Goal: Information Seeking & Learning: Learn about a topic

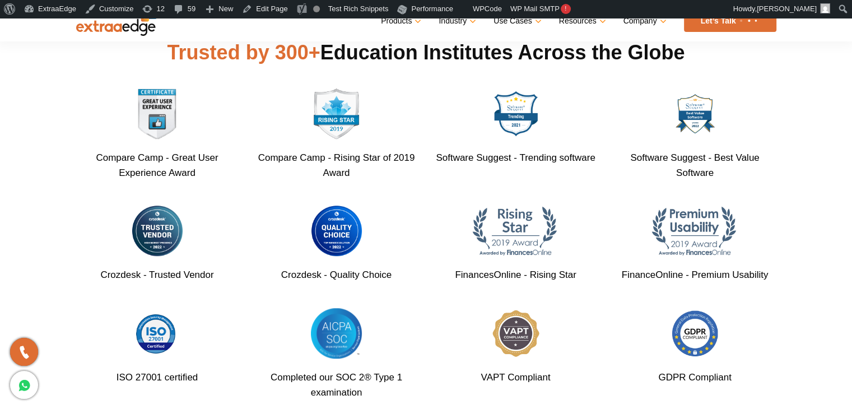
scroll to position [609, 0]
click at [416, 230] on div "Crozdesk - Quality Choice" at bounding box center [336, 243] width 179 height 77
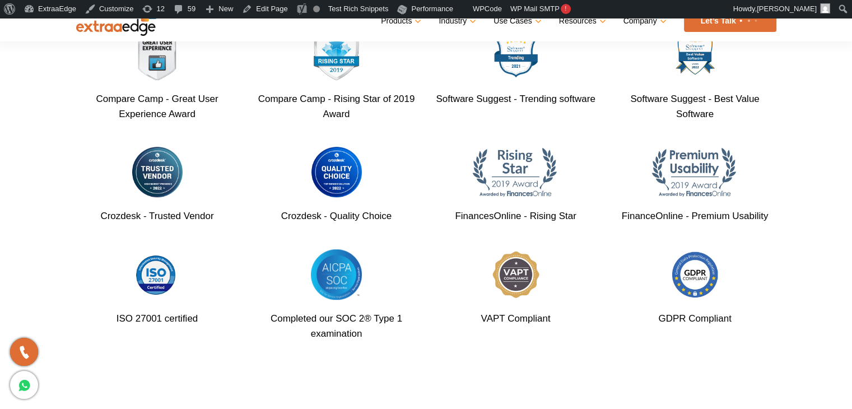
scroll to position [633, 0]
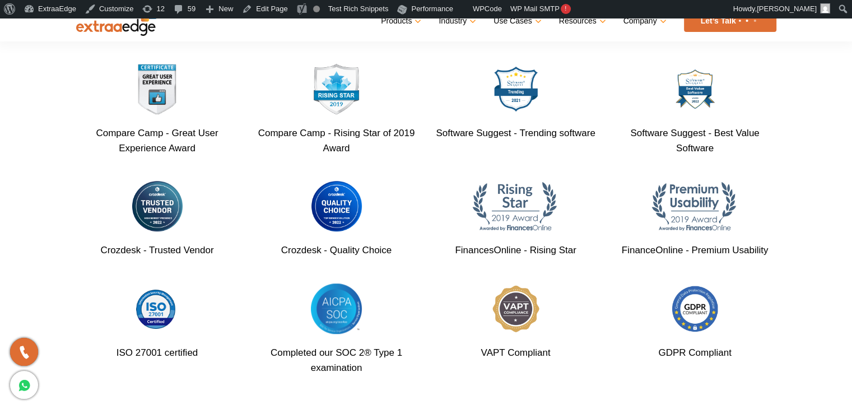
click at [18, 162] on section "About ExtraaEdge In 2016, our co-founders Abhishek Ballabh & Sushil Mundada, in…" at bounding box center [426, 78] width 852 height 645
click at [18, 161] on section "About ExtraaEdge In 2016, our co-founders Abhishek Ballabh & Sushil Mundada, in…" at bounding box center [426, 78] width 852 height 645
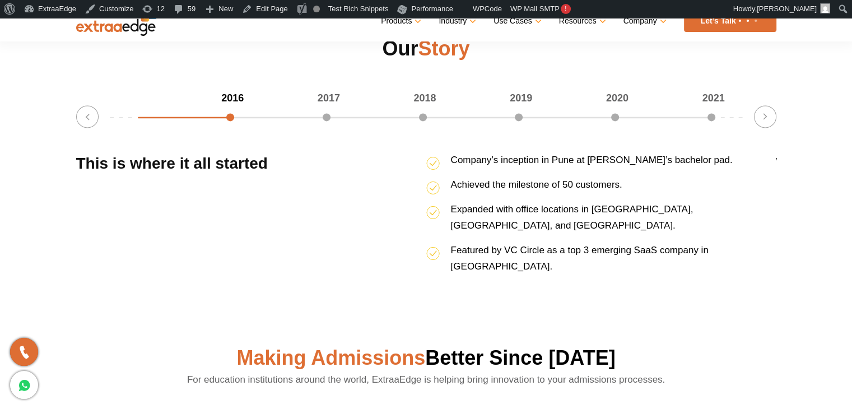
scroll to position [1642, 0]
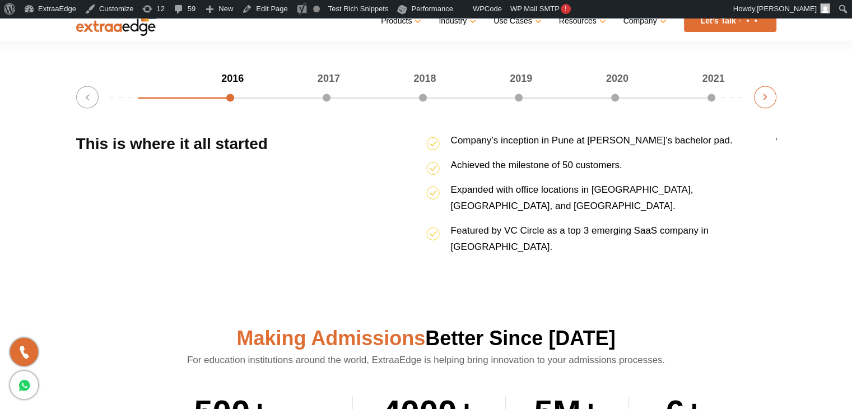
click at [759, 99] on button "Next" at bounding box center [765, 97] width 22 height 22
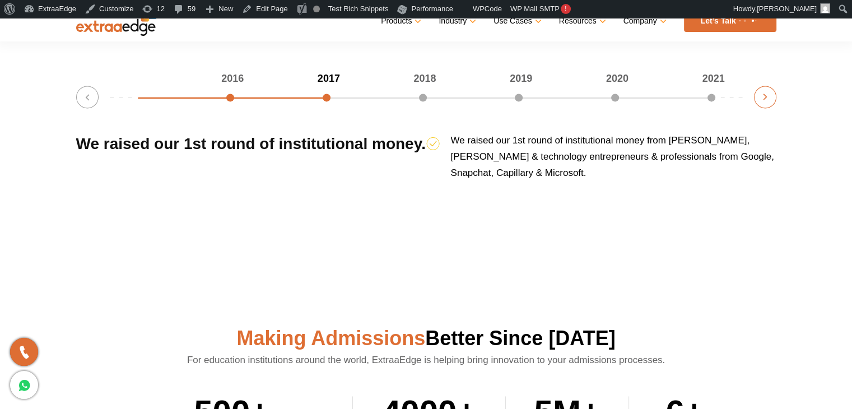
click at [759, 99] on button "Next" at bounding box center [765, 97] width 22 height 22
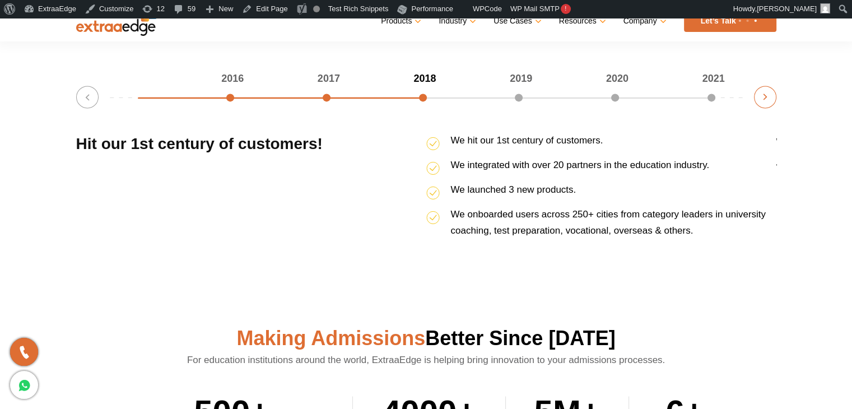
click at [759, 99] on button "Next" at bounding box center [765, 97] width 22 height 22
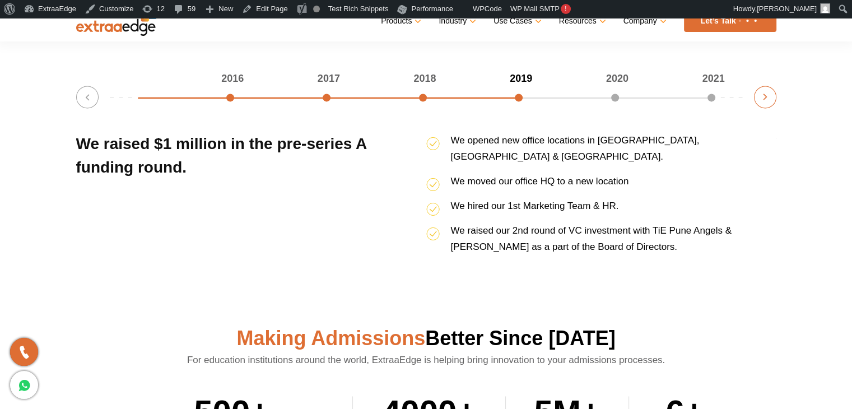
click at [759, 99] on button "Next" at bounding box center [765, 97] width 22 height 22
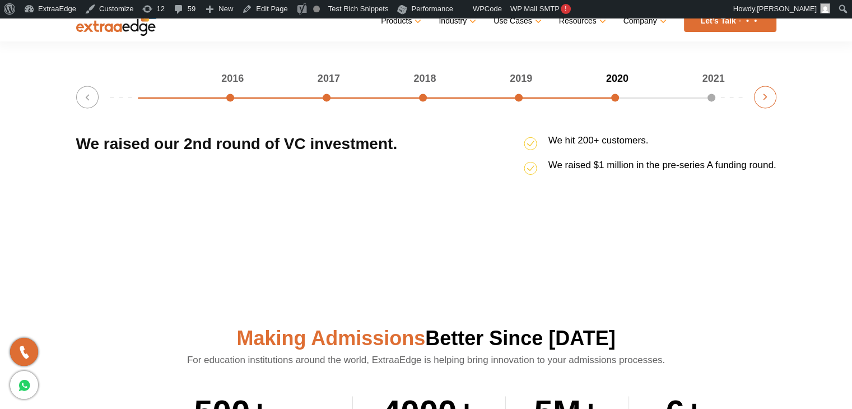
click at [759, 99] on button "Next" at bounding box center [765, 97] width 22 height 22
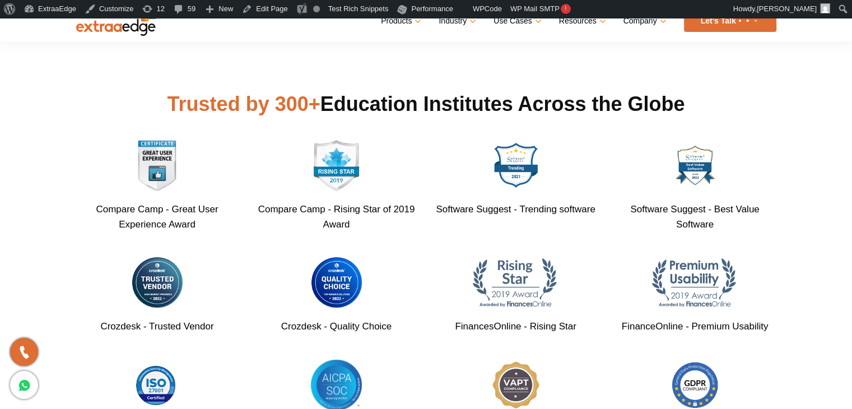
scroll to position [616, 0]
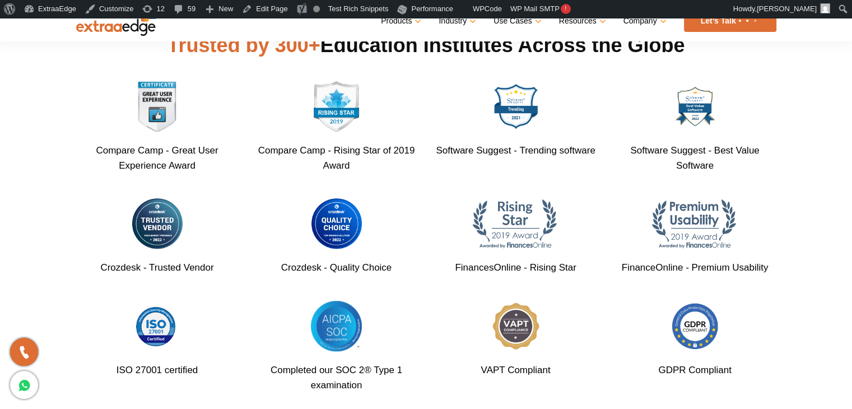
click at [49, 106] on section "About ExtraaEdge In 2016, our co-founders Abhishek Ballabh & Sushil Mundada, in…" at bounding box center [426, 95] width 852 height 645
click at [27, 118] on section "About ExtraaEdge In 2016, our co-founders Abhishek Ballabh & Sushil Mundada, in…" at bounding box center [426, 95] width 852 height 645
click at [36, 120] on section "About ExtraaEdge In 2016, our co-founders Abhishek Ballabh & Sushil Mundada, in…" at bounding box center [426, 95] width 852 height 645
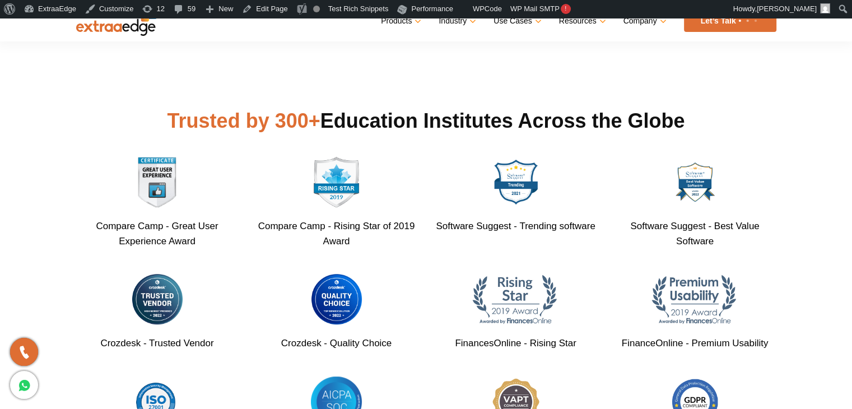
scroll to position [560, 0]
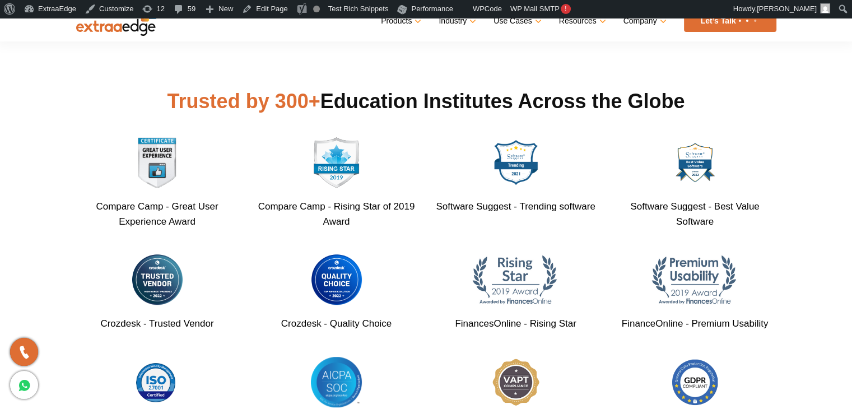
click at [21, 138] on section "About ExtraaEdge In 2016, our co-founders Abhishek Ballabh & Sushil Mundada, in…" at bounding box center [426, 151] width 852 height 645
click at [27, 134] on section "About ExtraaEdge In 2016, our co-founders Abhishek Ballabh & Sushil Mundada, in…" at bounding box center [426, 151] width 852 height 645
click at [24, 117] on section "About ExtraaEdge In 2016, our co-founders Abhishek Ballabh & Sushil Mundada, in…" at bounding box center [426, 151] width 852 height 645
click at [20, 116] on section "About ExtraaEdge In 2016, our co-founders Abhishek Ballabh & Sushil Mundada, in…" at bounding box center [426, 151] width 852 height 645
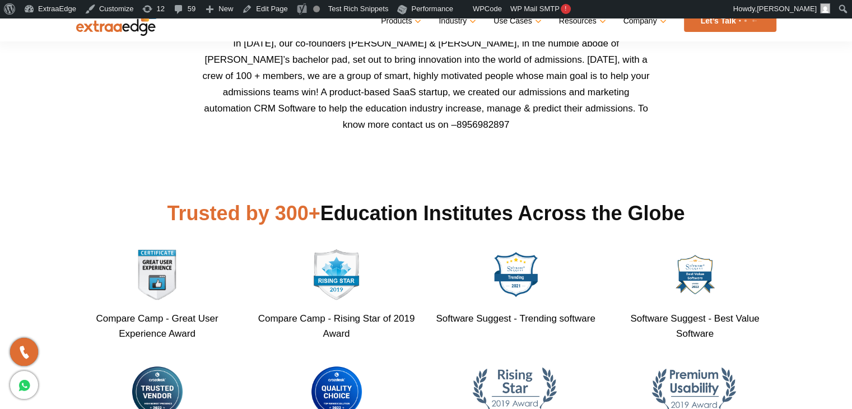
click at [697, 142] on div "About ExtraaEdge In 2016, our co-founders Abhishek Ballabh & Sushil Mundada, in…" at bounding box center [426, 296] width 717 height 577
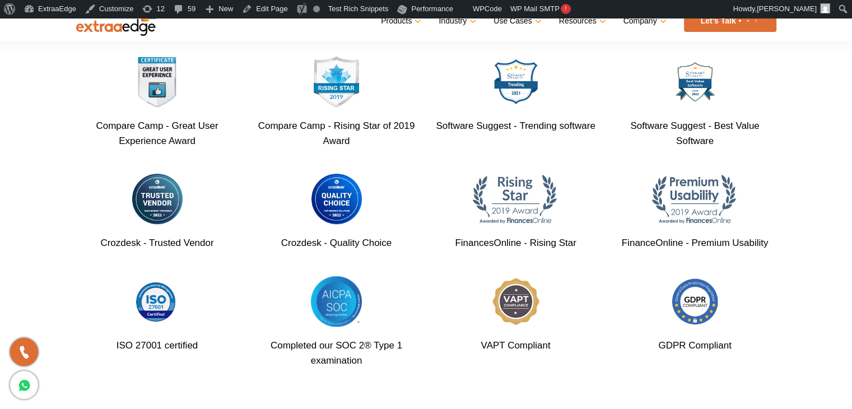
scroll to position [642, 0]
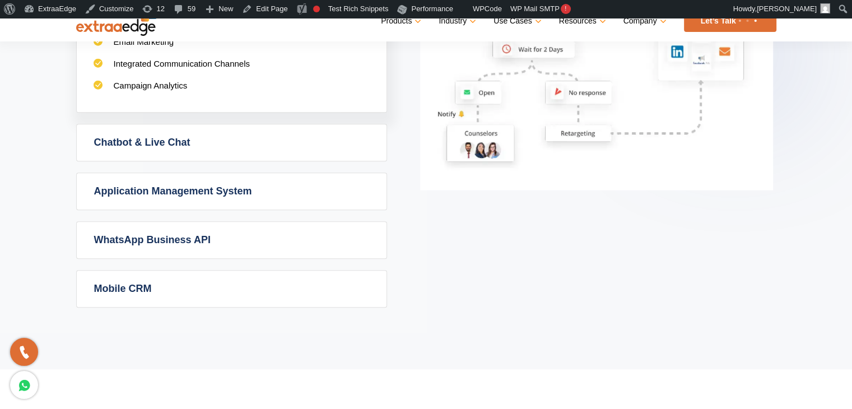
click at [598, 6] on div "Skip to toolbar About WordPress About WordPress [DOMAIN_NAME] Documentation Sup…" at bounding box center [426, 9] width 852 height 18
